Goal: Task Accomplishment & Management: Manage account settings

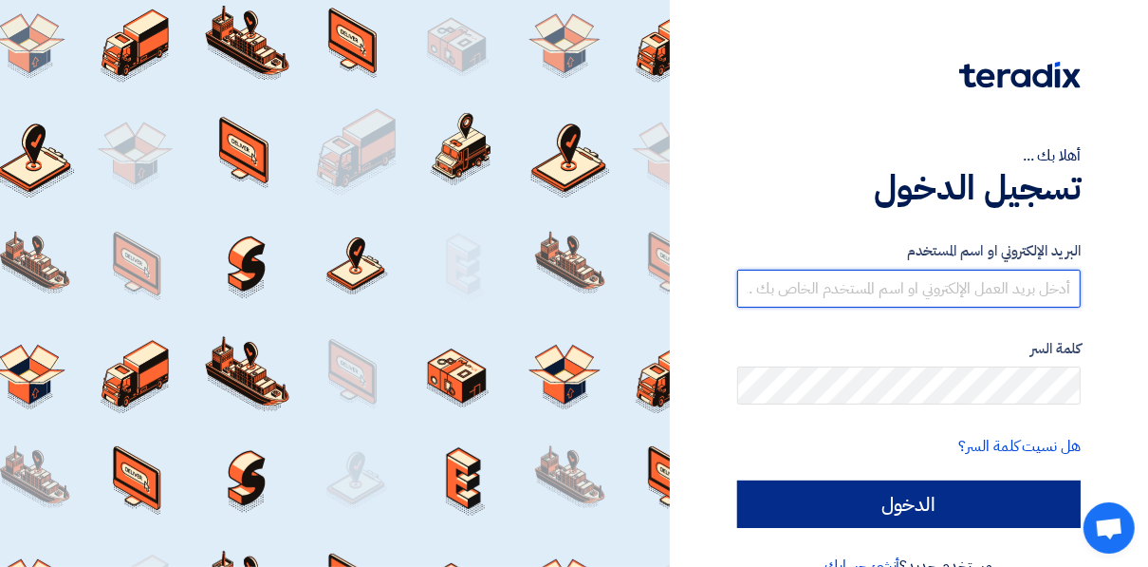
type input "yasmin.ahmed@asecautomation.com"
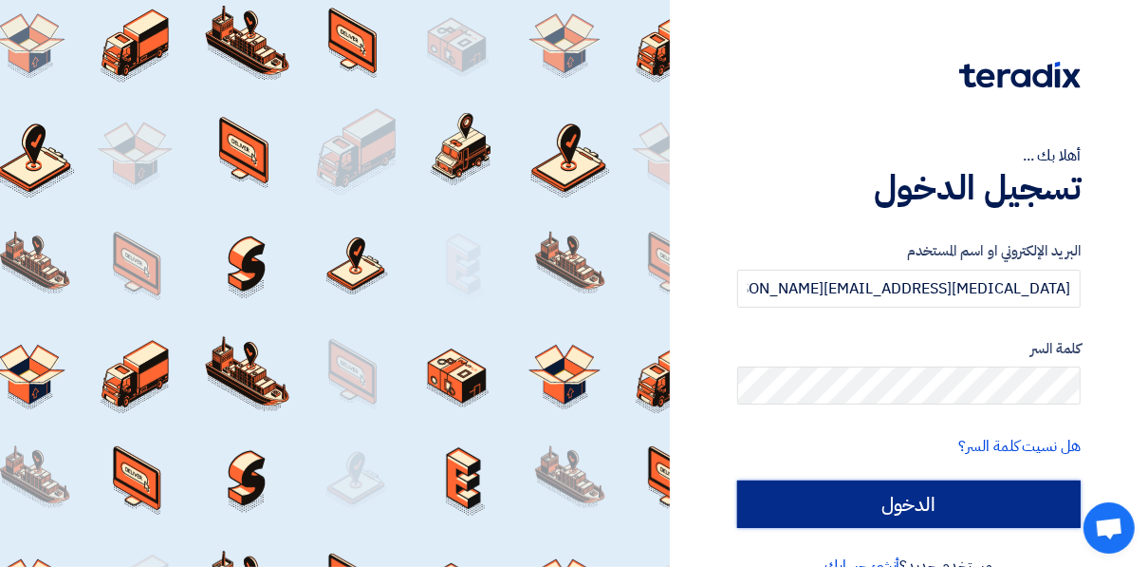
click at [1011, 498] on input "الدخول" at bounding box center [909, 503] width 344 height 47
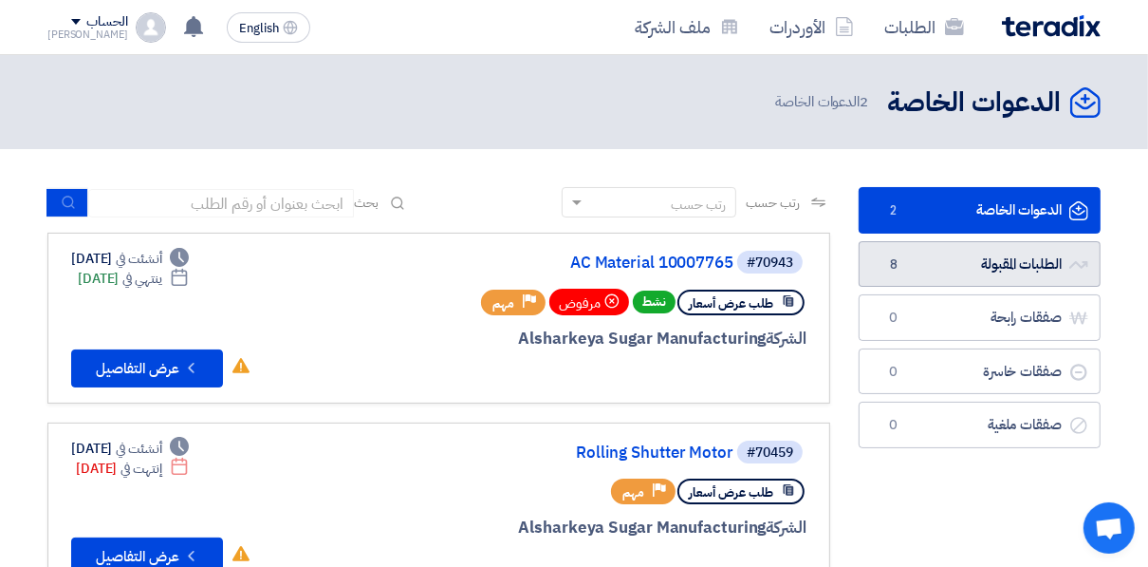
click at [948, 262] on link "الطلبات المقبولة الطلبات المقبولة 8" at bounding box center [980, 264] width 242 height 46
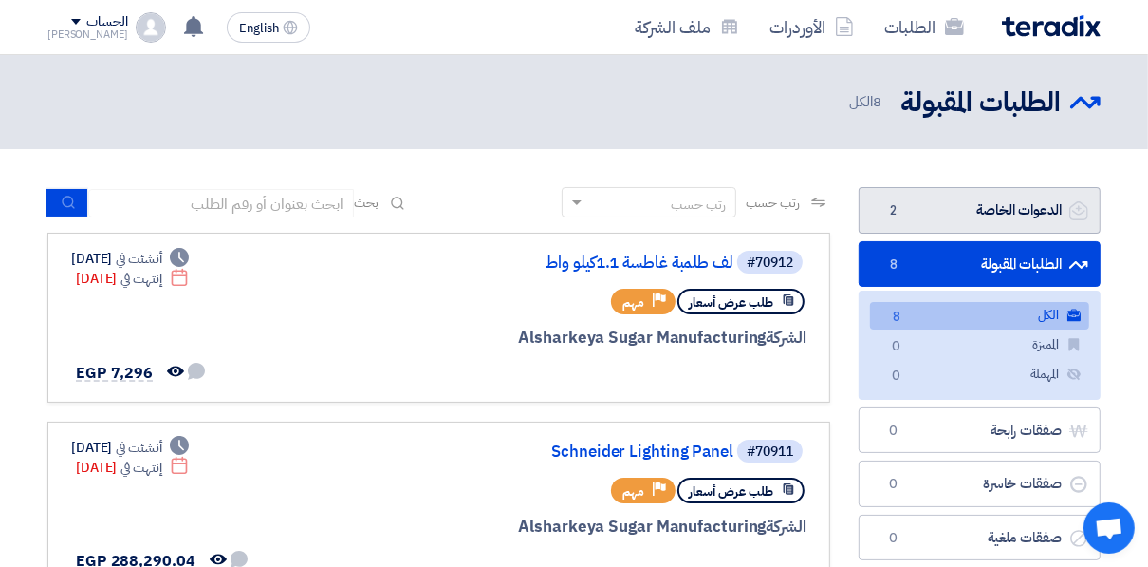
click at [1025, 199] on link "الدعوات الخاصة الدعوات الخاصة 2" at bounding box center [980, 210] width 242 height 46
